Goal: Complete application form: Complete application form

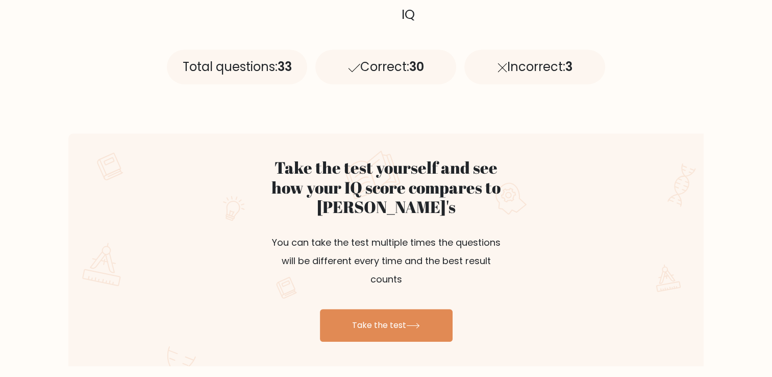
scroll to position [508, 0]
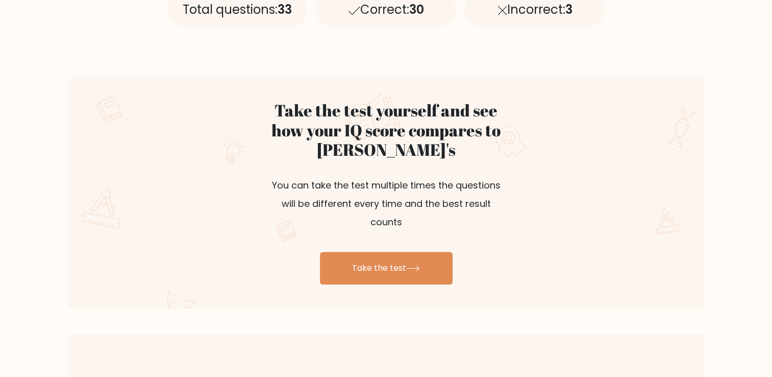
click at [403, 266] on div "Take the test yourself and see how your IQ score compares to [PERSON_NAME]'s Yo…" at bounding box center [386, 192] width 636 height 232
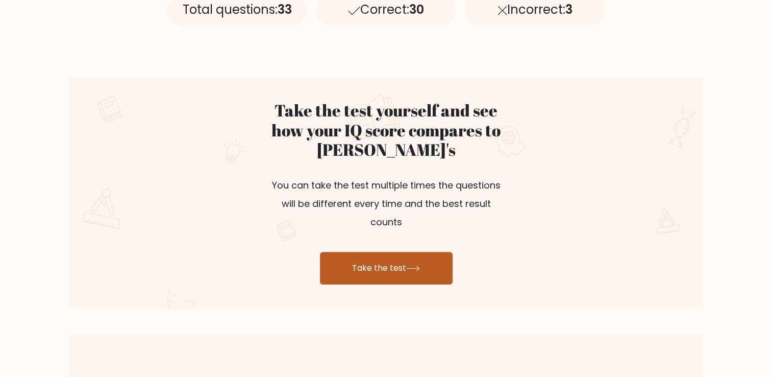
click at [404, 253] on link "Take the test" at bounding box center [386, 268] width 133 height 33
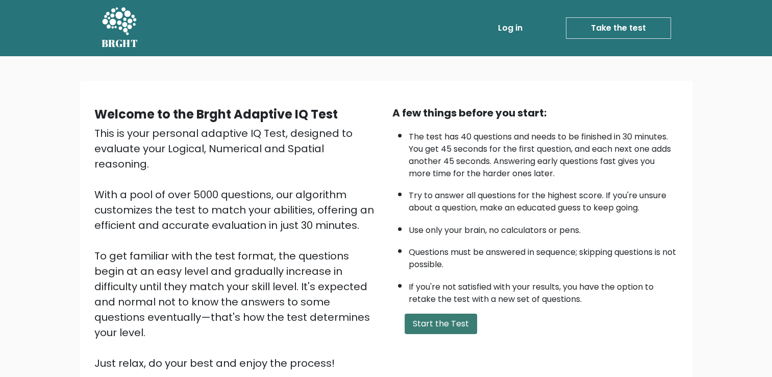
click at [439, 318] on button "Start the Test" at bounding box center [441, 323] width 72 height 20
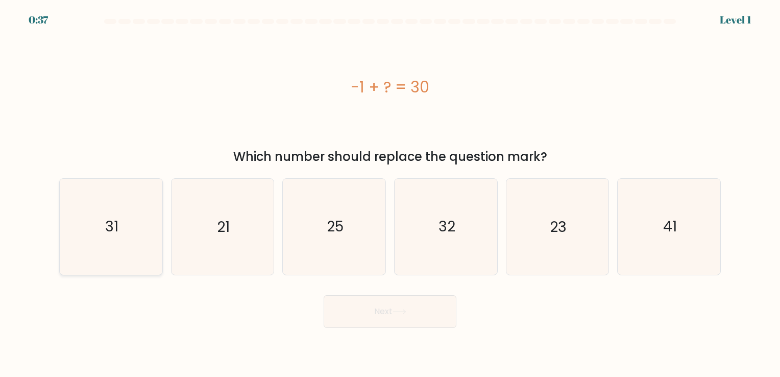
click at [116, 232] on text "31" at bounding box center [111, 227] width 13 height 20
click at [390, 194] on input "a. 31" at bounding box center [390, 190] width 1 height 5
radio input "true"
click at [420, 309] on button "Next" at bounding box center [390, 311] width 133 height 33
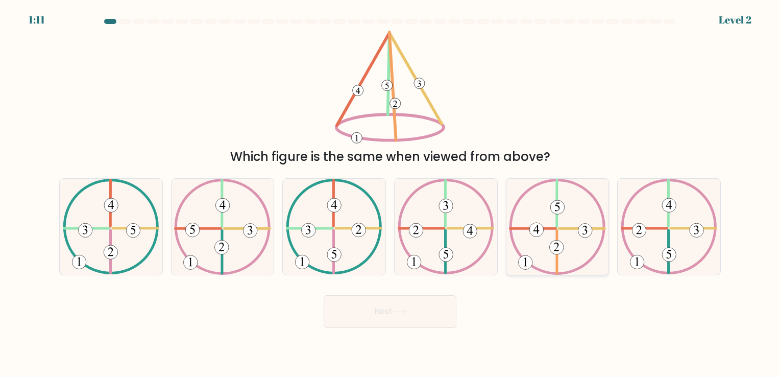
click at [565, 238] on icon at bounding box center [557, 226] width 96 height 95
click at [391, 194] on input "e." at bounding box center [390, 190] width 1 height 5
radio input "true"
click at [407, 317] on button "Next" at bounding box center [390, 311] width 133 height 33
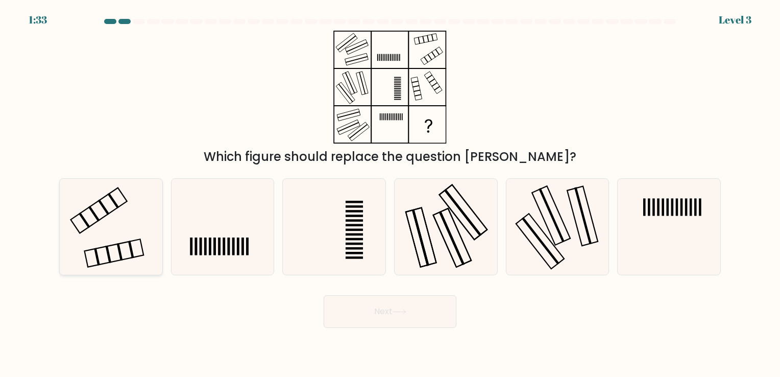
click at [137, 224] on icon at bounding box center [110, 226] width 95 height 95
click at [390, 194] on input "a." at bounding box center [390, 190] width 1 height 5
radio input "true"
click at [386, 306] on button "Next" at bounding box center [390, 311] width 133 height 33
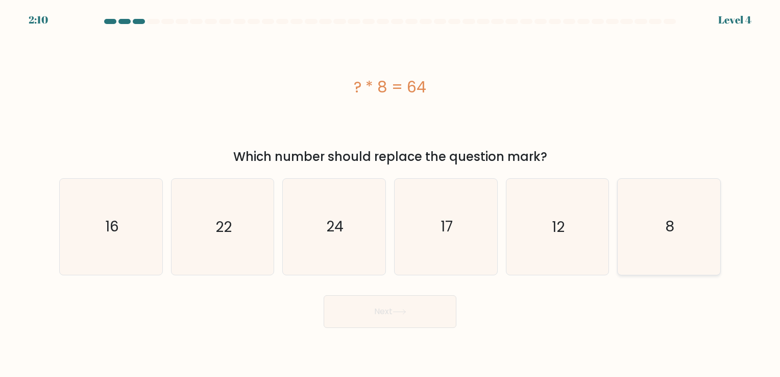
click at [647, 214] on icon "8" at bounding box center [668, 226] width 95 height 95
click at [391, 194] on input "f. 8" at bounding box center [390, 190] width 1 height 5
radio input "true"
click at [400, 316] on button "Next" at bounding box center [390, 311] width 133 height 33
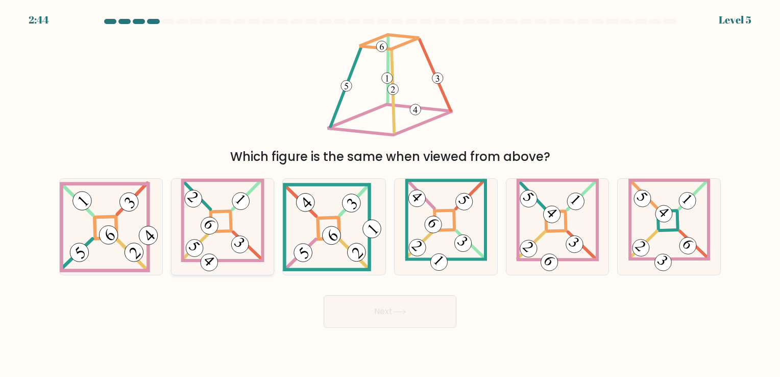
click at [237, 232] on icon at bounding box center [222, 226] width 83 height 95
click at [390, 194] on input "b." at bounding box center [390, 190] width 1 height 5
radio input "true"
click at [374, 316] on button "Next" at bounding box center [390, 311] width 133 height 33
click at [401, 308] on button "Next" at bounding box center [390, 311] width 133 height 33
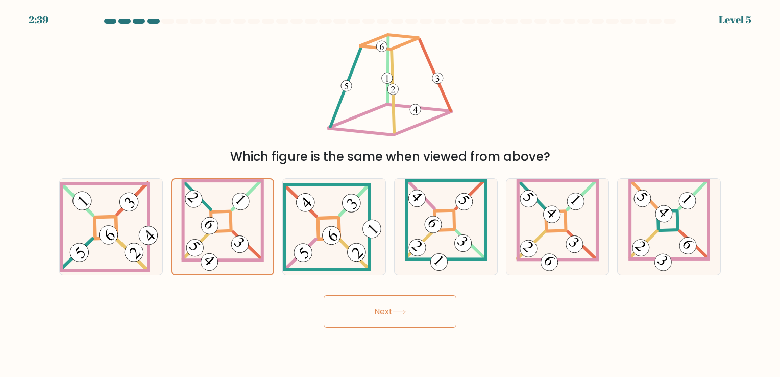
click at [404, 309] on icon at bounding box center [400, 312] width 14 height 6
click at [390, 311] on button "Next" at bounding box center [390, 311] width 133 height 33
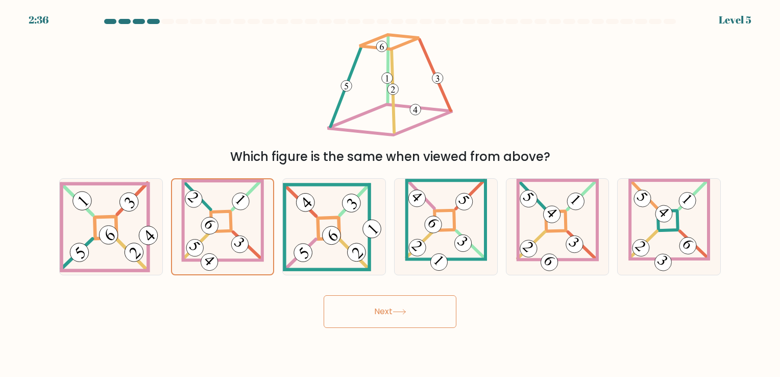
click at [390, 311] on button "Next" at bounding box center [390, 311] width 133 height 33
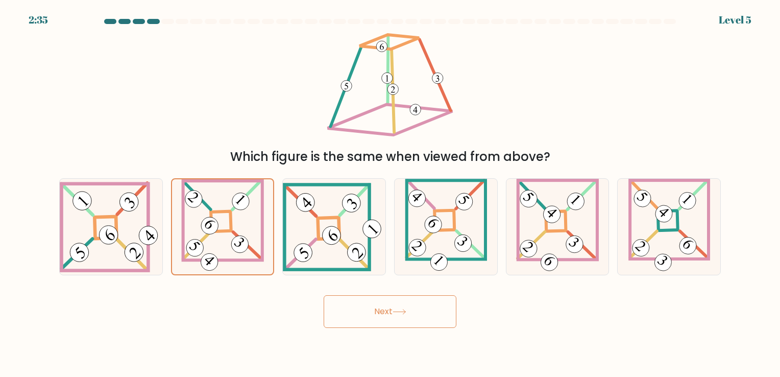
click at [390, 311] on button "Next" at bounding box center [390, 311] width 133 height 33
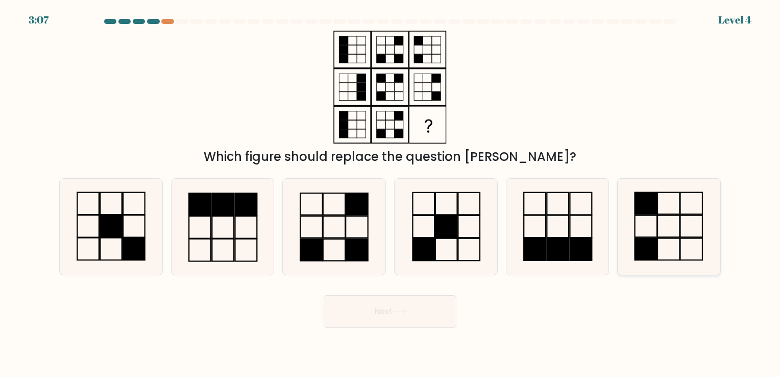
click at [662, 225] on icon at bounding box center [668, 226] width 95 height 95
click at [391, 194] on input "f." at bounding box center [390, 190] width 1 height 5
radio input "true"
click at [382, 315] on button "Next" at bounding box center [390, 311] width 133 height 33
click at [408, 304] on button "Next" at bounding box center [390, 311] width 133 height 33
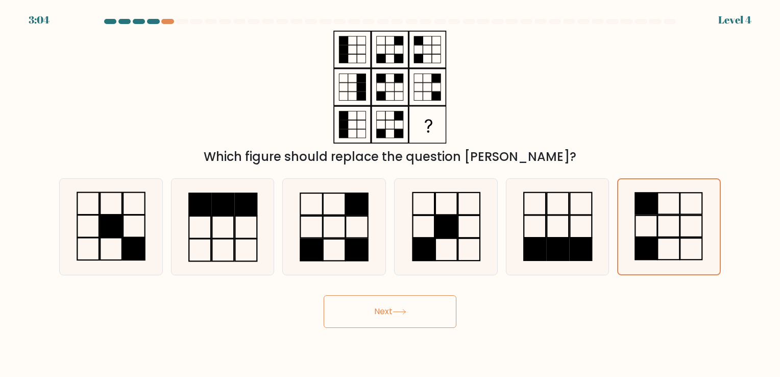
click at [408, 304] on button "Next" at bounding box center [390, 311] width 133 height 33
click at [400, 306] on button "Next" at bounding box center [390, 311] width 133 height 33
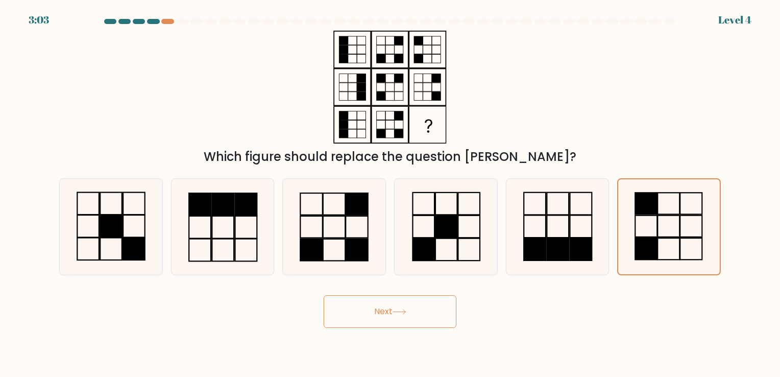
click at [400, 306] on button "Next" at bounding box center [390, 311] width 133 height 33
drag, startPoint x: 400, startPoint y: 306, endPoint x: 372, endPoint y: 311, distance: 29.0
click at [372, 311] on button "Next" at bounding box center [390, 311] width 133 height 33
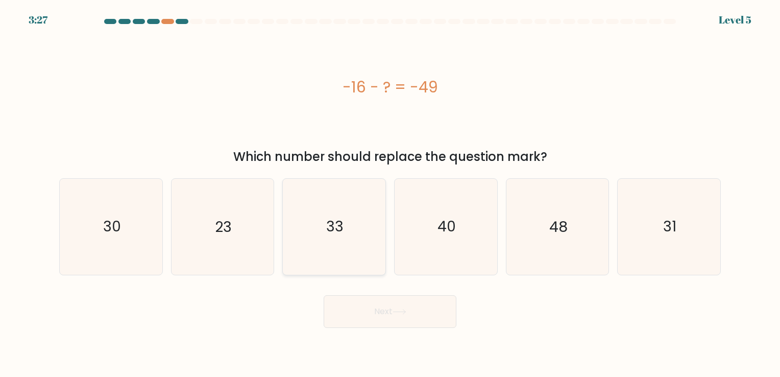
click at [330, 223] on text "33" at bounding box center [335, 227] width 17 height 20
click at [390, 194] on input "c. 33" at bounding box center [390, 190] width 1 height 5
radio input "true"
click at [398, 306] on button "Next" at bounding box center [390, 311] width 133 height 33
click at [394, 309] on button "Next" at bounding box center [390, 311] width 133 height 33
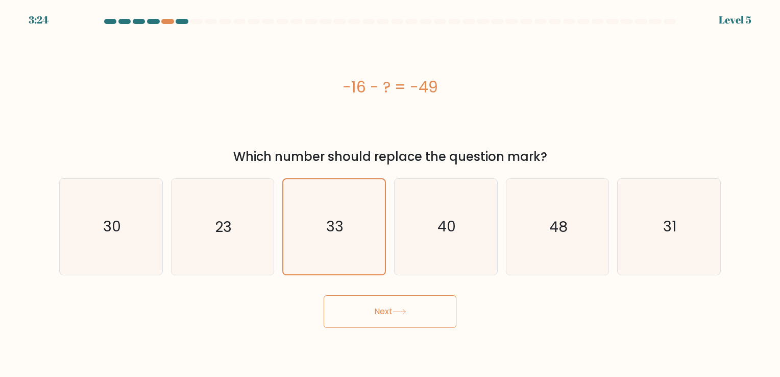
click at [394, 309] on button "Next" at bounding box center [390, 311] width 133 height 33
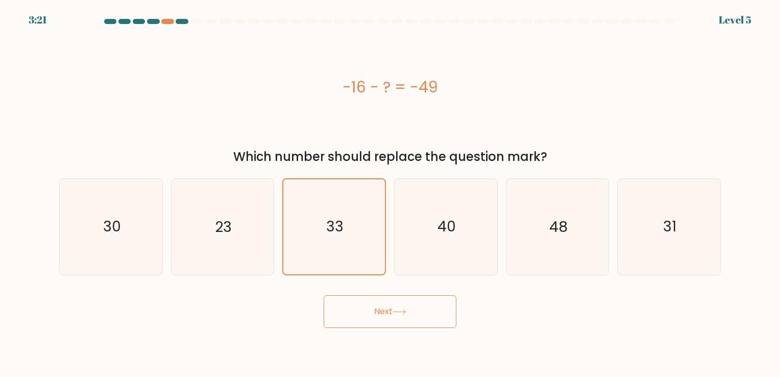
click at [394, 309] on button "Next" at bounding box center [390, 311] width 133 height 33
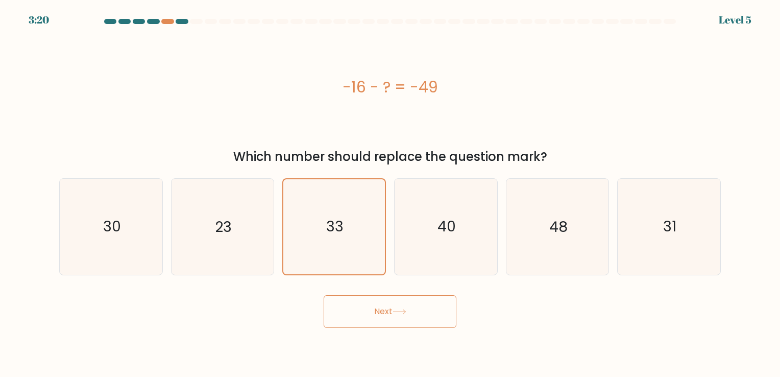
click at [394, 309] on button "Next" at bounding box center [390, 311] width 133 height 33
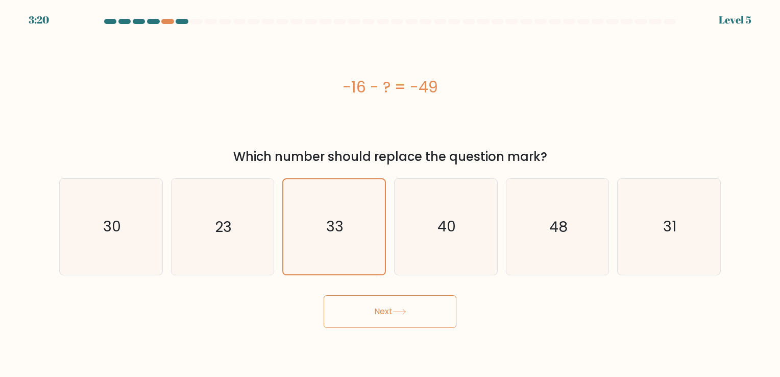
click at [394, 309] on button "Next" at bounding box center [390, 311] width 133 height 33
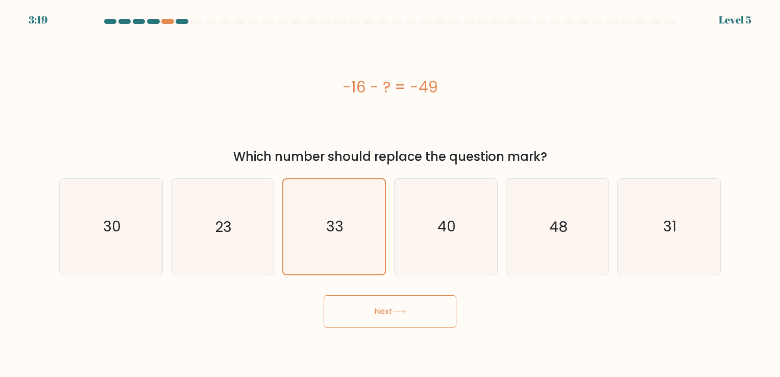
click at [394, 309] on button "Next" at bounding box center [390, 311] width 133 height 33
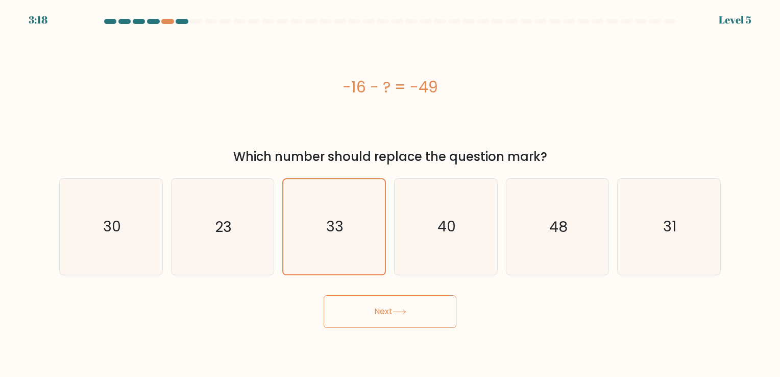
click at [394, 309] on button "Next" at bounding box center [390, 311] width 133 height 33
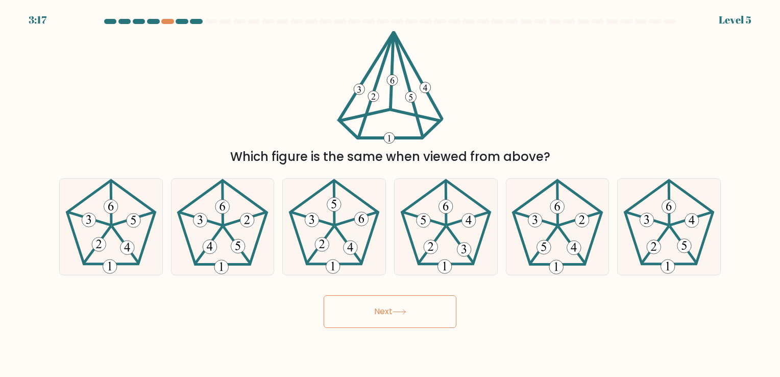
click at [394, 309] on button "Next" at bounding box center [390, 311] width 133 height 33
